Goal: Information Seeking & Learning: Learn about a topic

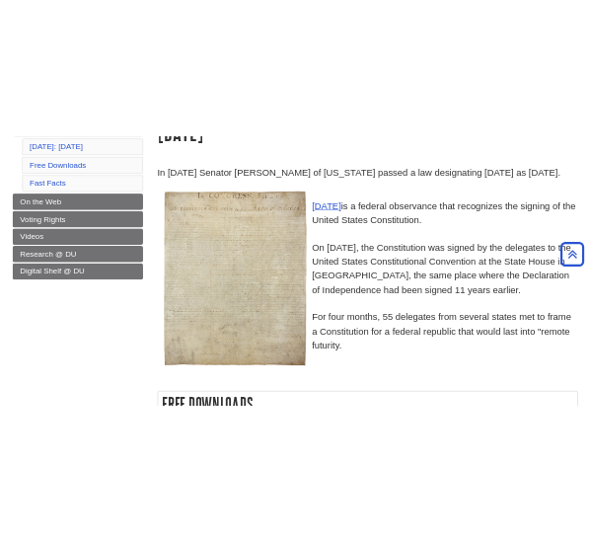
scroll to position [289, 0]
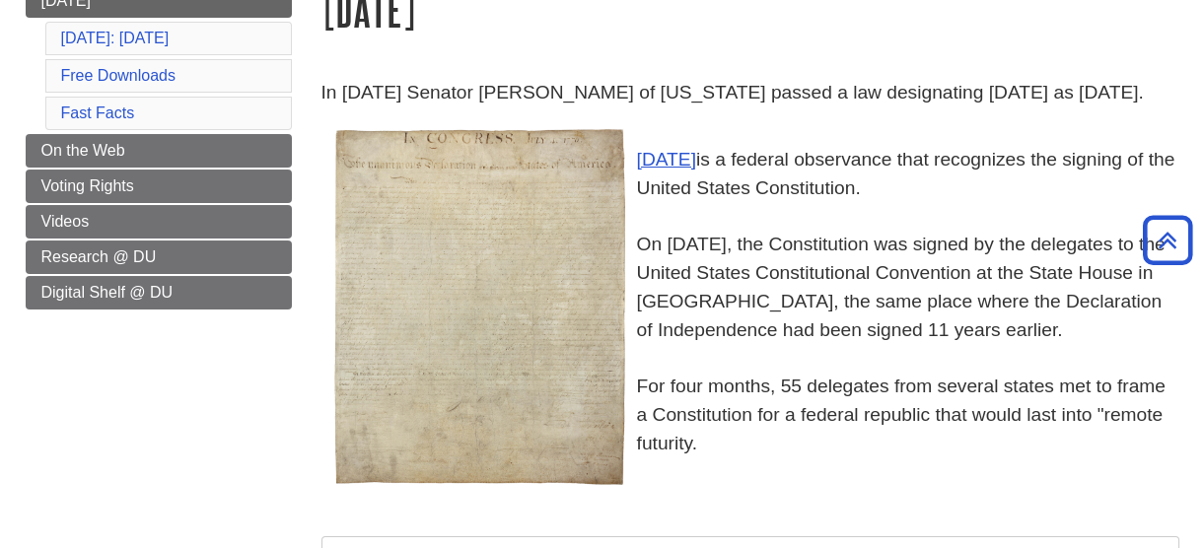
drag, startPoint x: 1195, startPoint y: 23, endPoint x: 700, endPoint y: 176, distance: 517.3
click at [700, 176] on p "[DATE] is a federal observance that recognizes the signing of the United States…" at bounding box center [751, 287] width 858 height 341
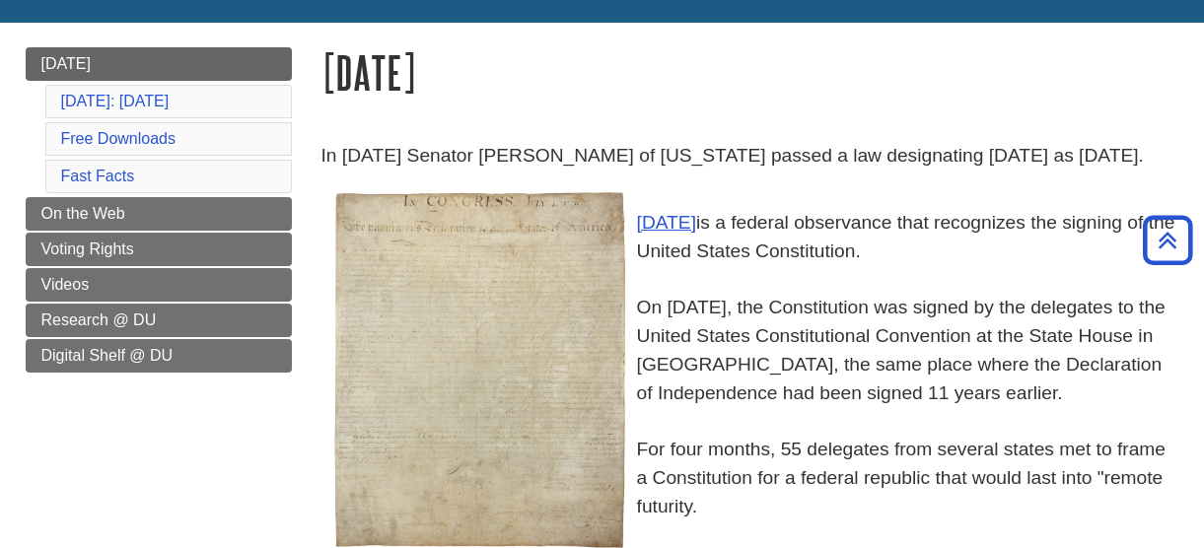
scroll to position [225, 0]
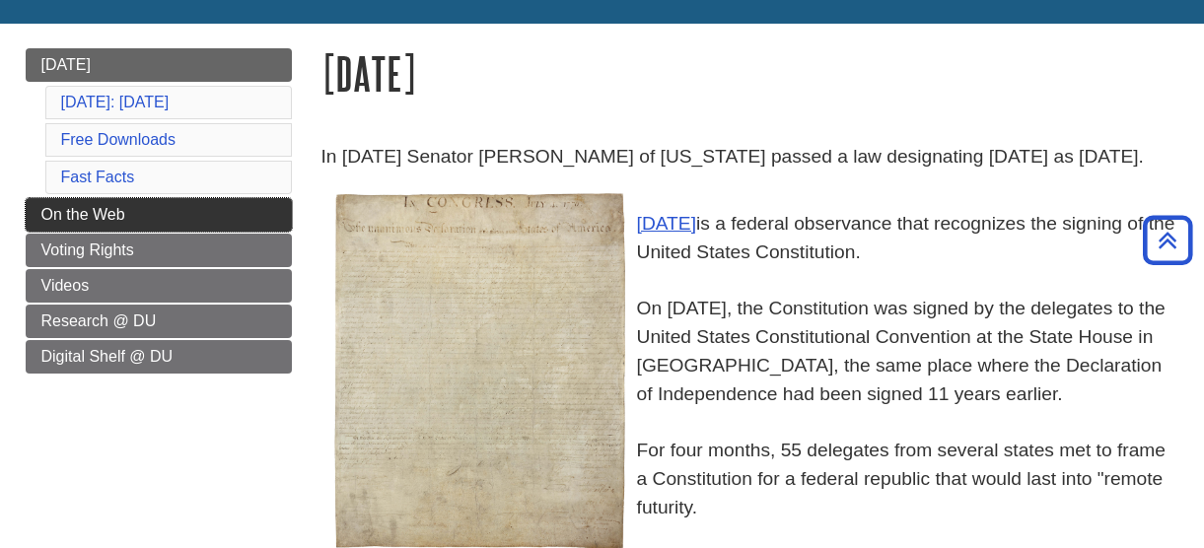
click at [226, 232] on link "On the Web" at bounding box center [159, 215] width 266 height 34
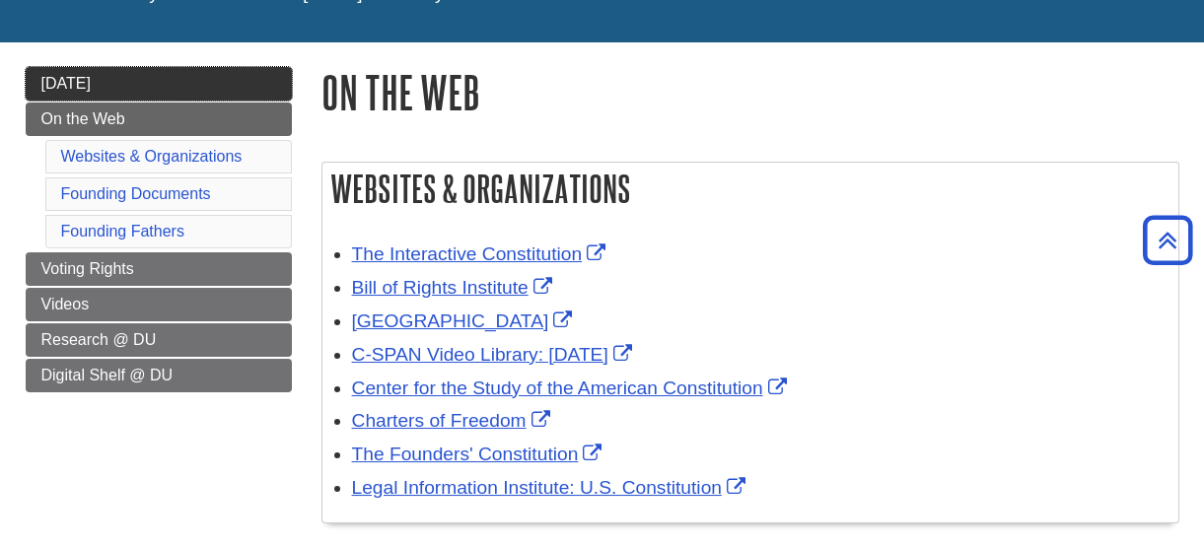
scroll to position [205, 0]
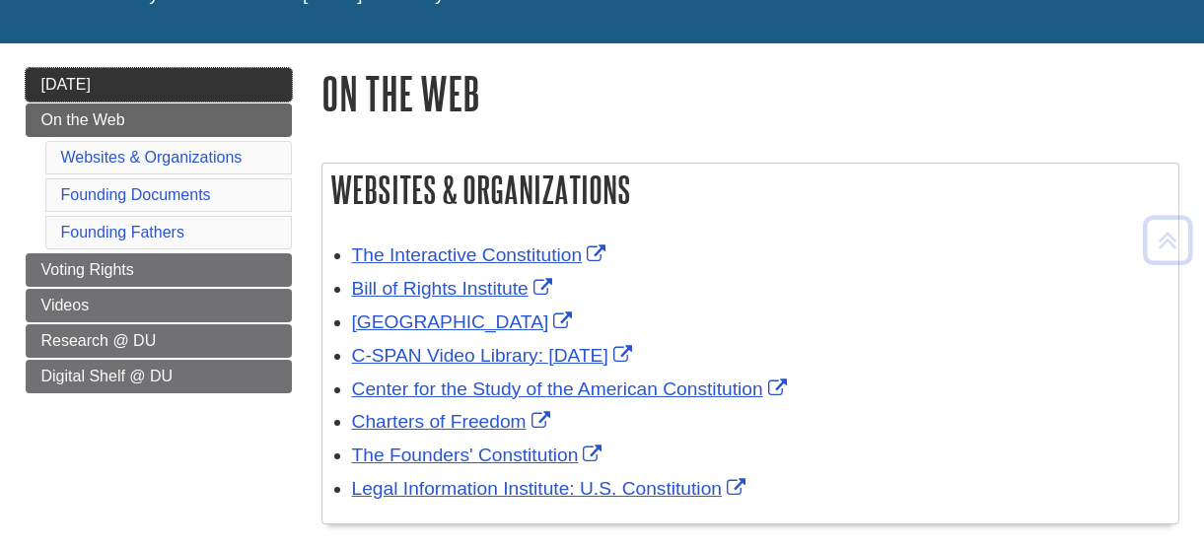
click at [219, 91] on link "[DATE]" at bounding box center [159, 85] width 266 height 34
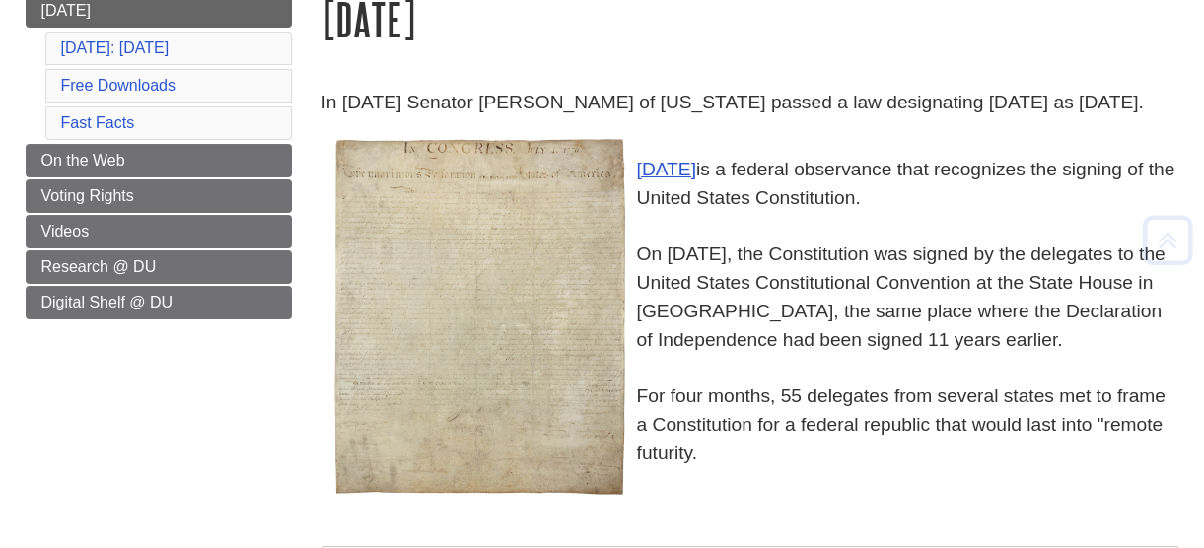
scroll to position [290, 0]
